Goal: Transaction & Acquisition: Purchase product/service

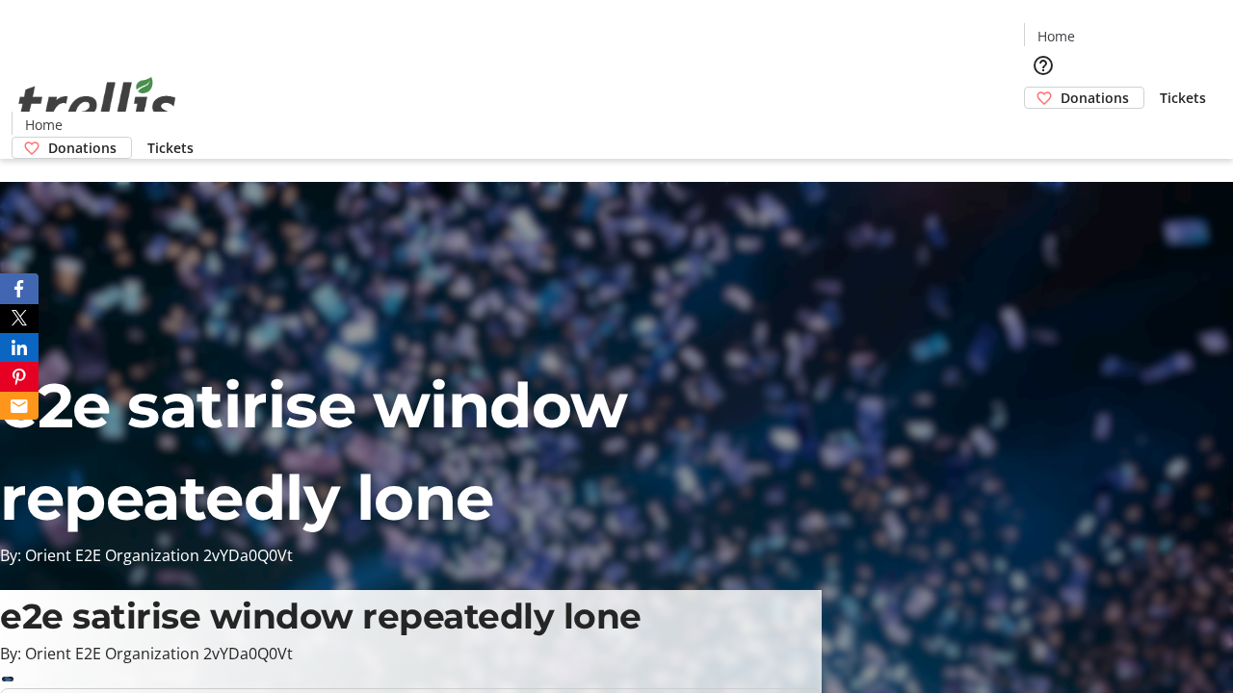
click at [1060, 88] on span "Donations" at bounding box center [1094, 98] width 68 height 20
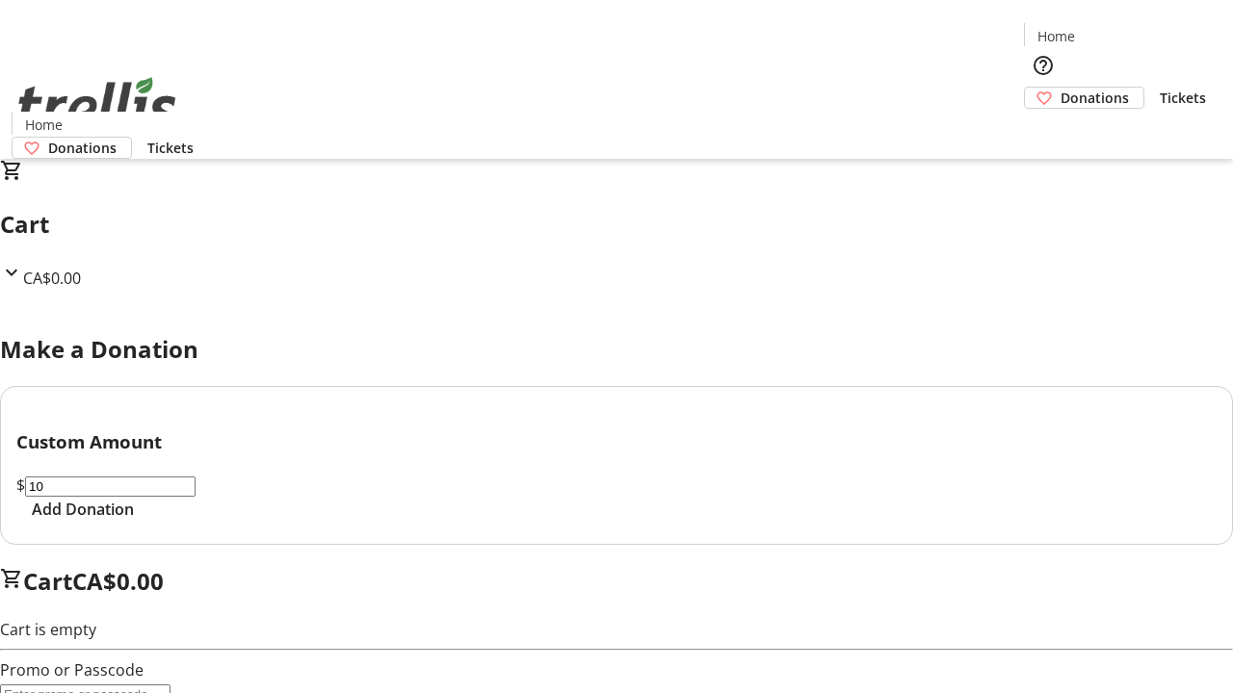
click at [134, 521] on span "Add Donation" at bounding box center [83, 509] width 102 height 23
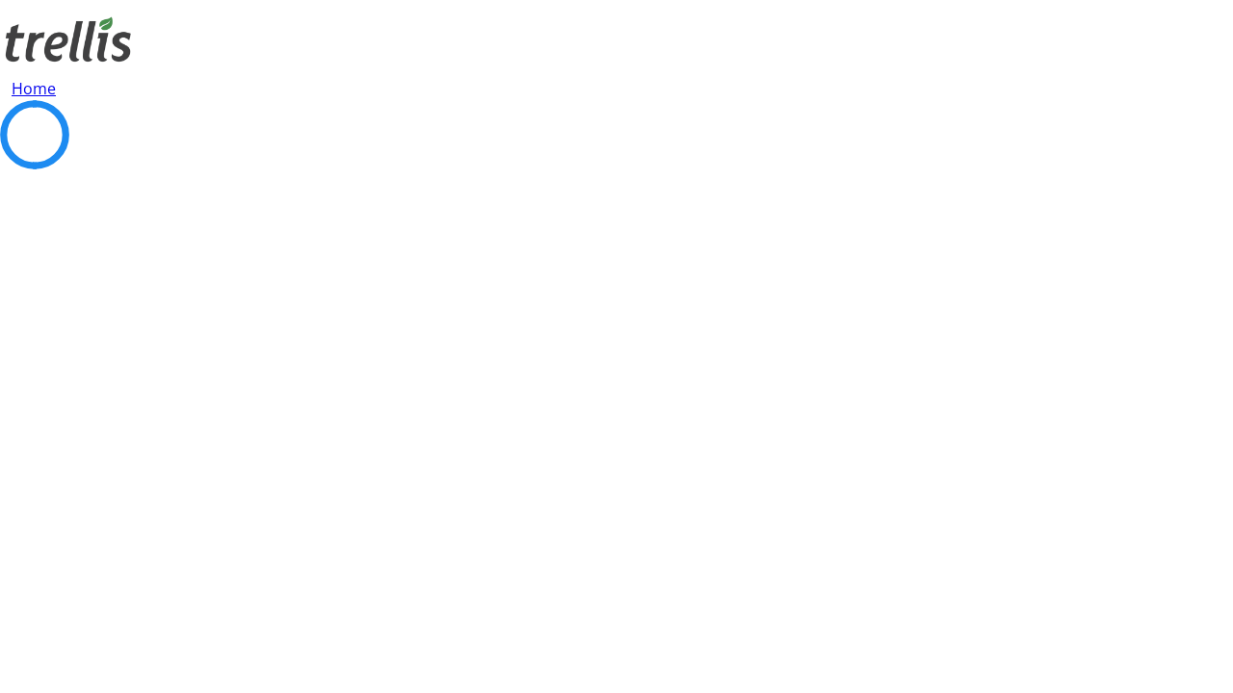
select select "CA"
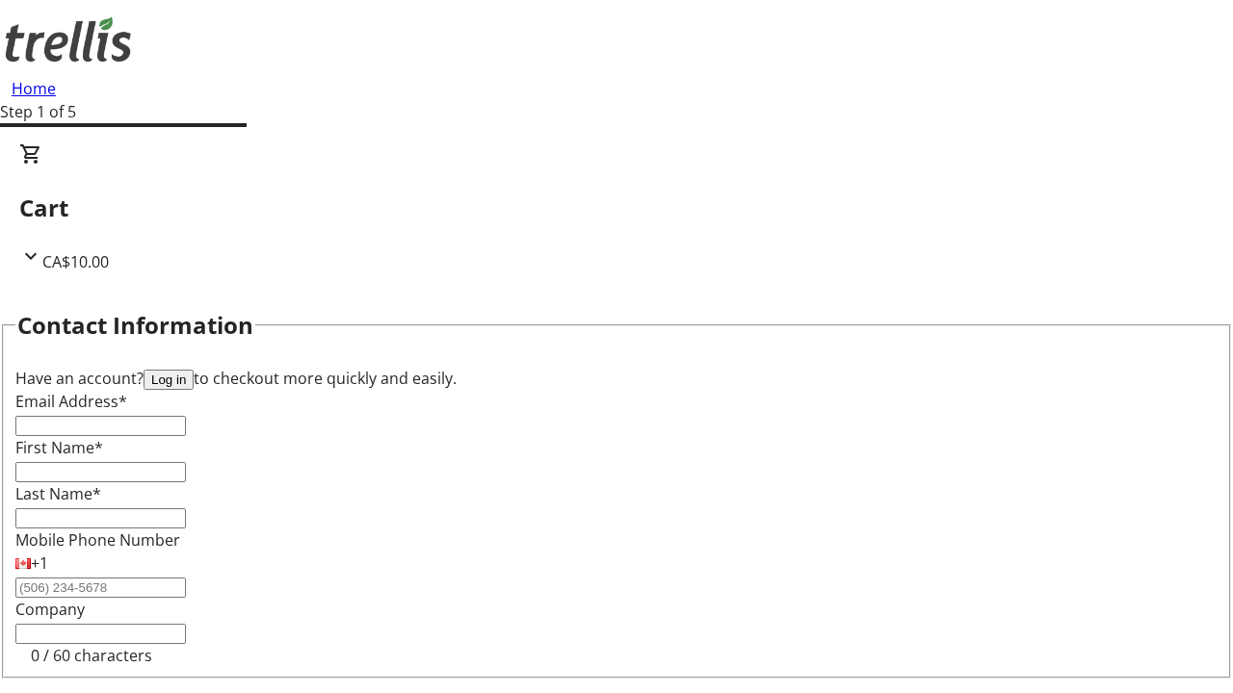
click at [194, 370] on button "Log in" at bounding box center [168, 380] width 50 height 20
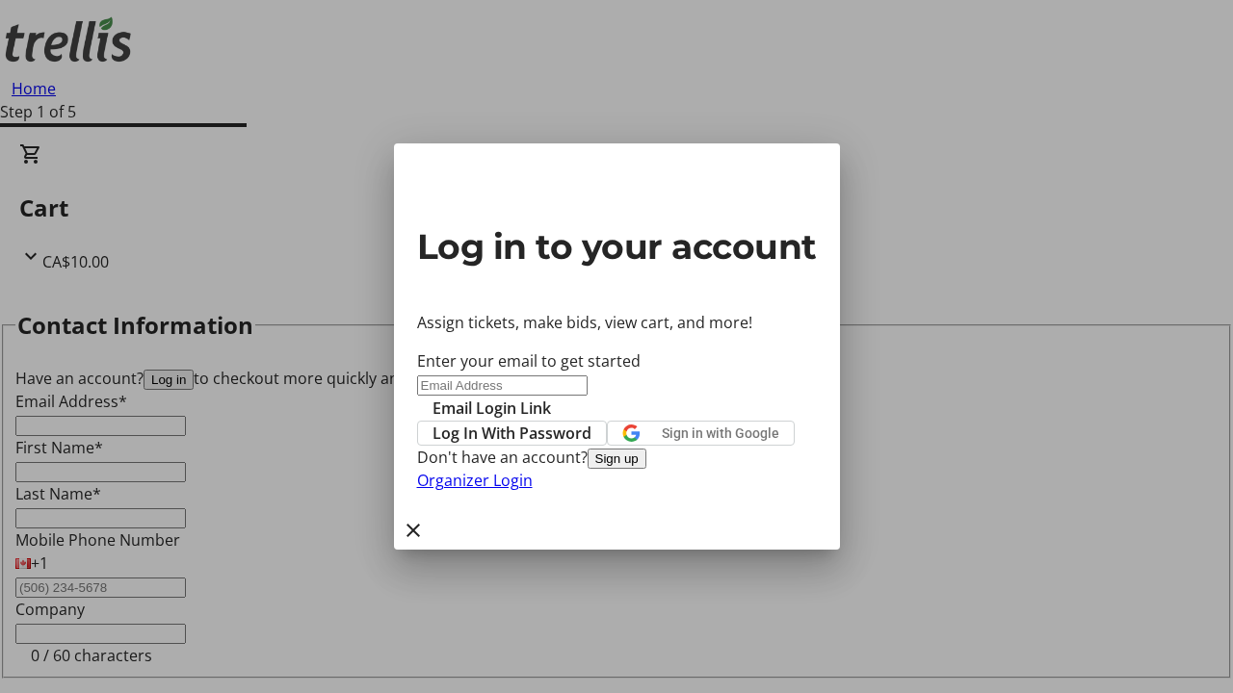
click at [591, 422] on span "Log In With Password" at bounding box center [511, 433] width 159 height 23
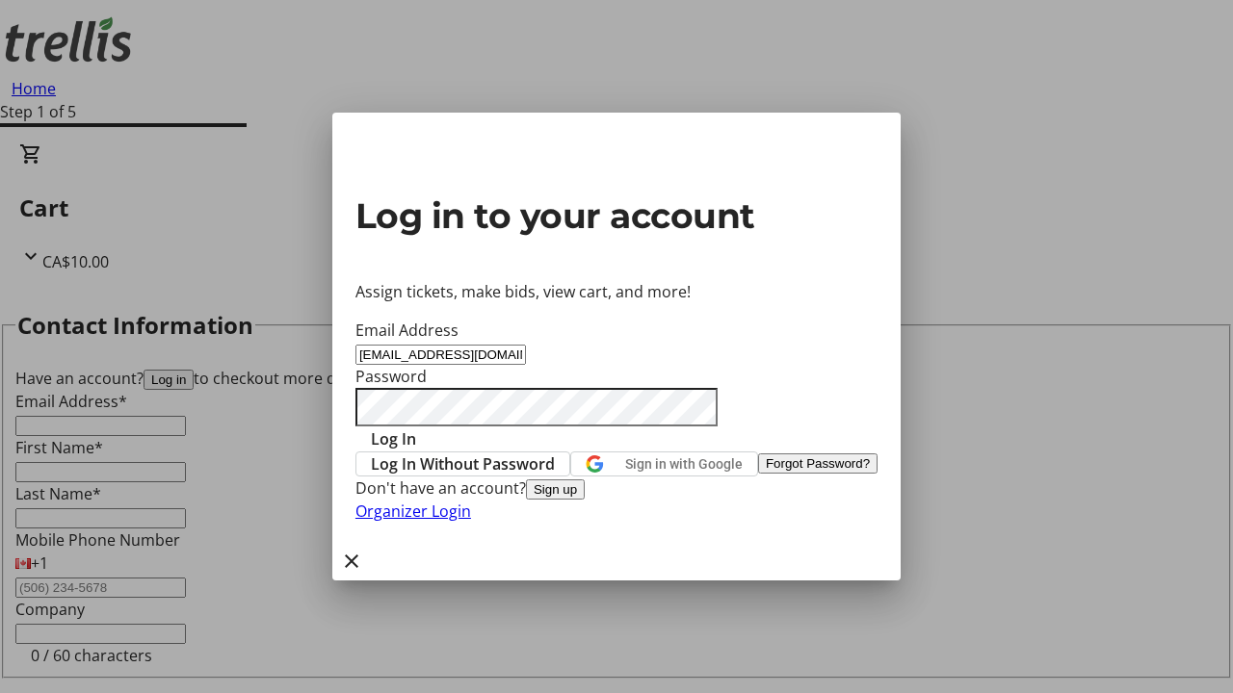
click at [416, 428] on span "Log In" at bounding box center [393, 439] width 45 height 23
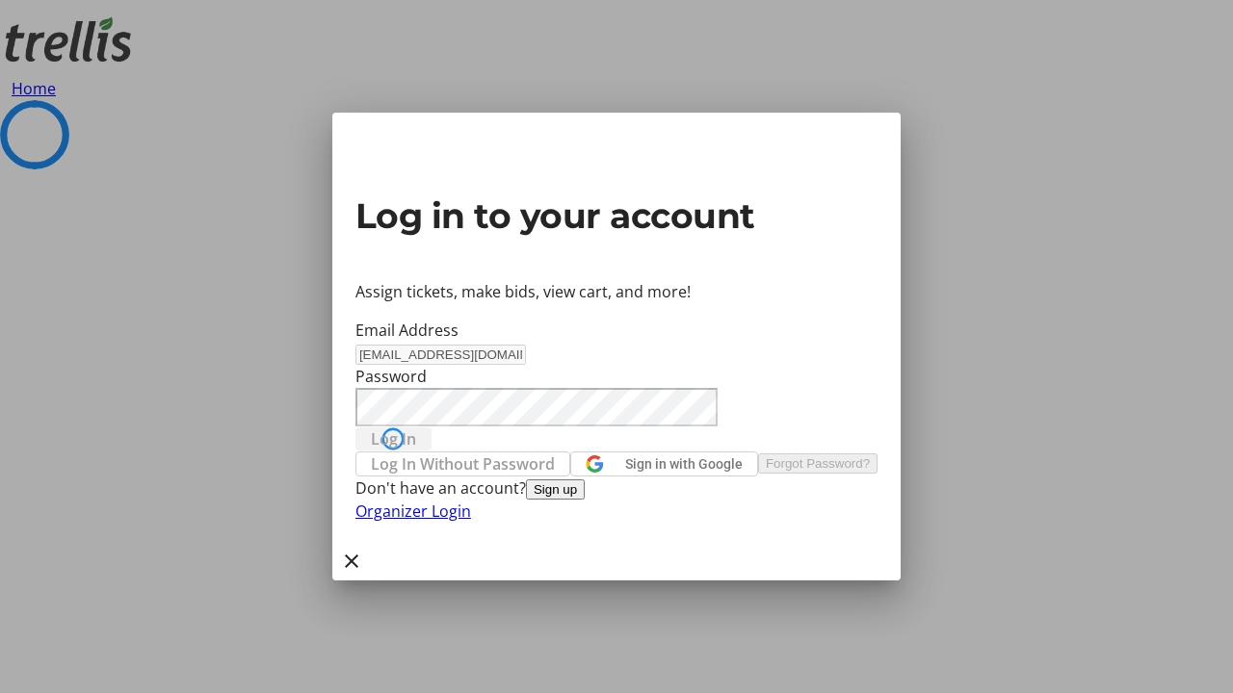
select select "CA"
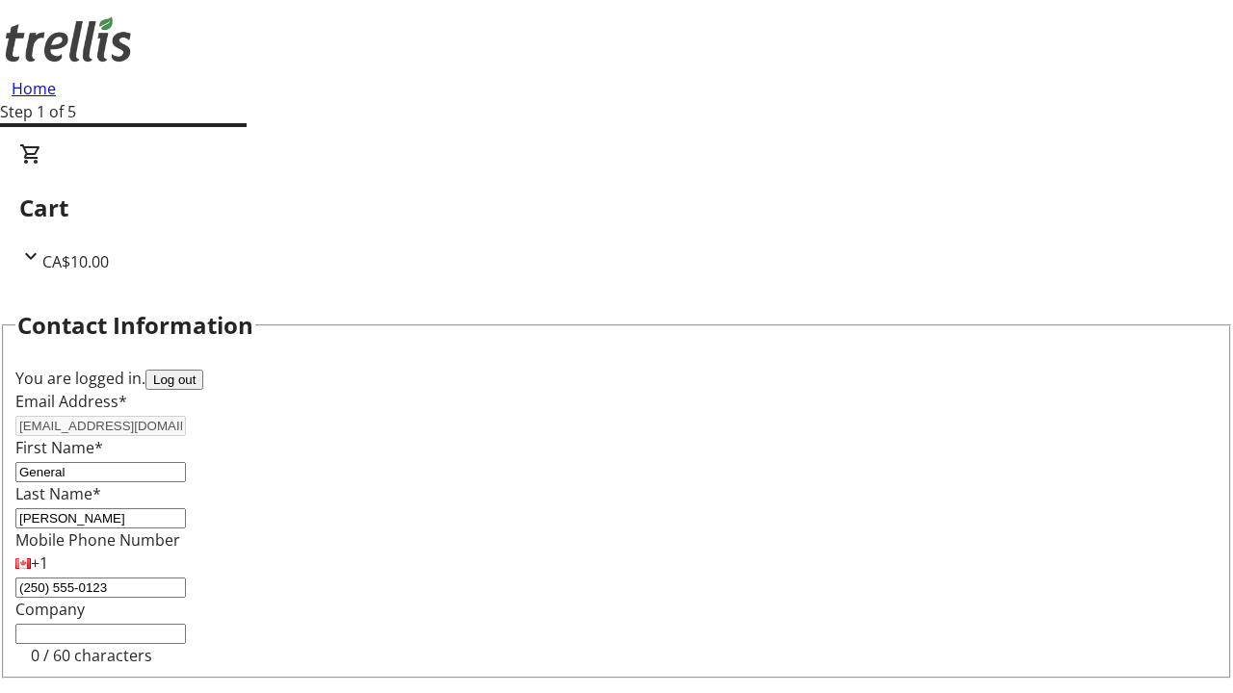
type input "[STREET_ADDRESS][PERSON_NAME]"
type input "Kelowna"
select select "BC"
type input "Kelowna"
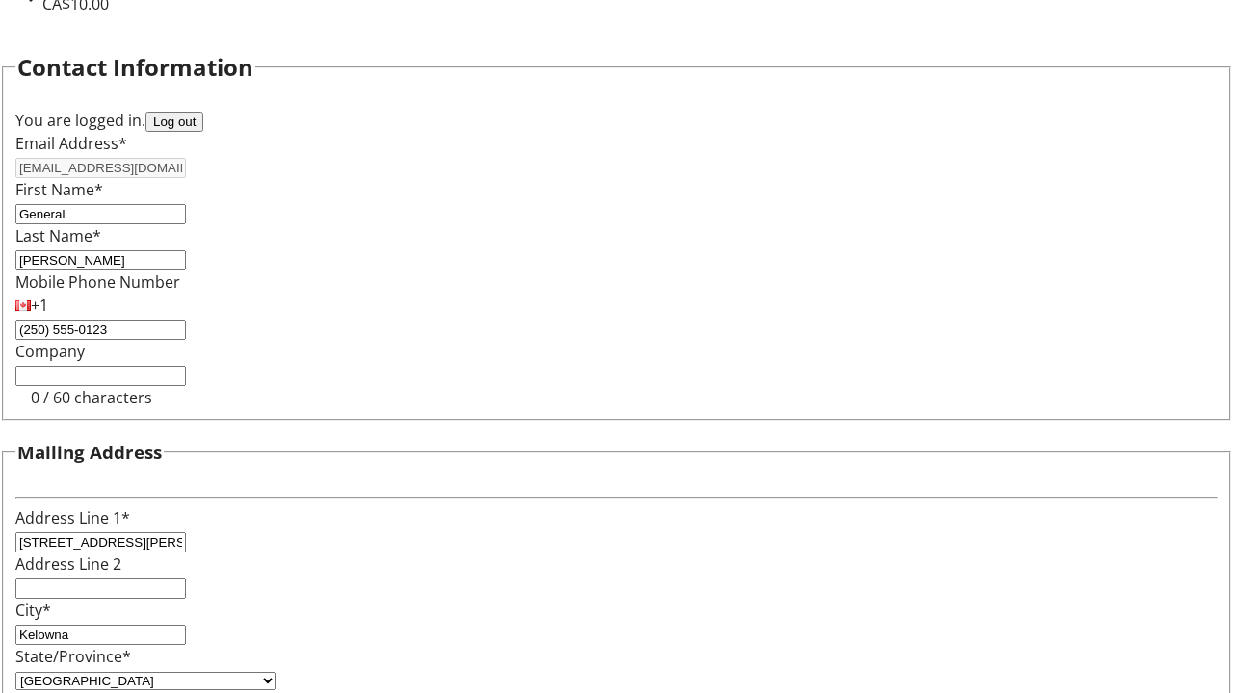
type input "V1Y 0C2"
